Goal: Navigation & Orientation: Understand site structure

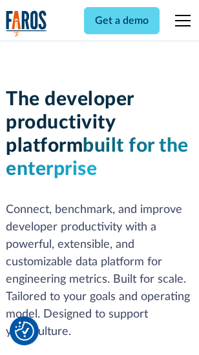
scroll to position [194, 0]
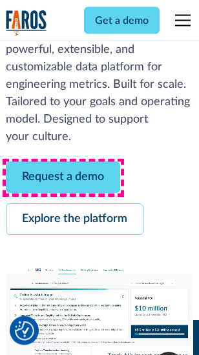
click at [63, 178] on link "Request a demo" at bounding box center [63, 178] width 114 height 32
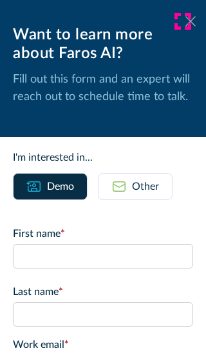
click at [186, 21] on icon at bounding box center [191, 21] width 10 height 10
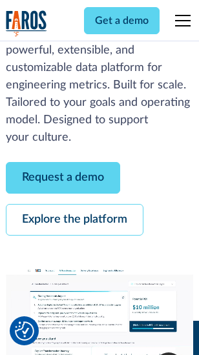
scroll to position [236, 0]
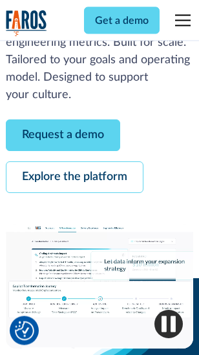
click at [74, 178] on link "Explore the platform" at bounding box center [74, 178] width 137 height 32
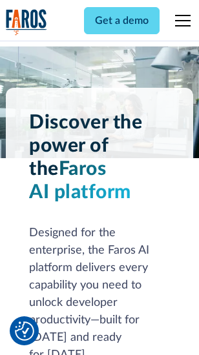
scroll to position [9835, 0]
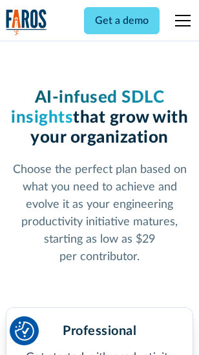
scroll to position [2051, 0]
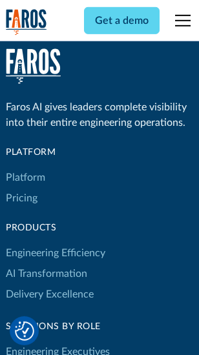
click at [25, 177] on link "Platform" at bounding box center [25, 177] width 39 height 21
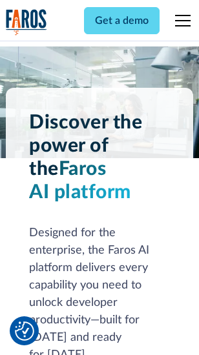
scroll to position [10249, 0]
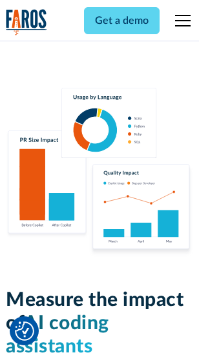
scroll to position [8061, 0]
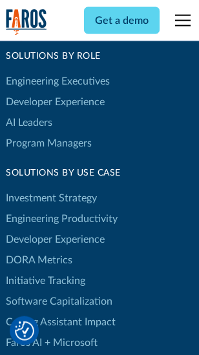
click at [39, 250] on link "DORA Metrics" at bounding box center [39, 260] width 66 height 21
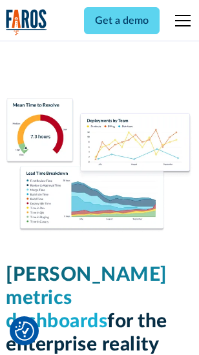
scroll to position [5718, 0]
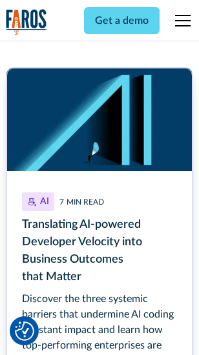
scroll to position [5846, 0]
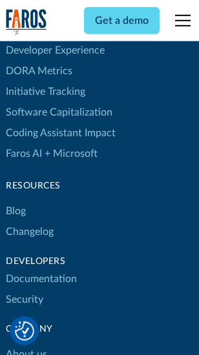
click at [30, 221] on link "Changelog" at bounding box center [30, 231] width 48 height 21
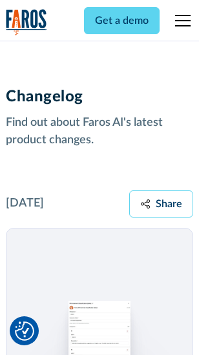
scroll to position [15828, 0]
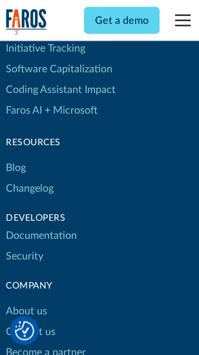
click at [26, 301] on link "About us" at bounding box center [26, 311] width 41 height 21
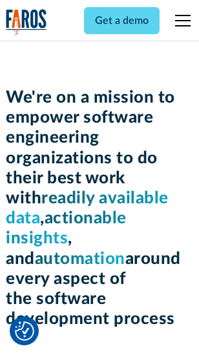
scroll to position [4468, 0]
